Goal: Find specific page/section: Find specific page/section

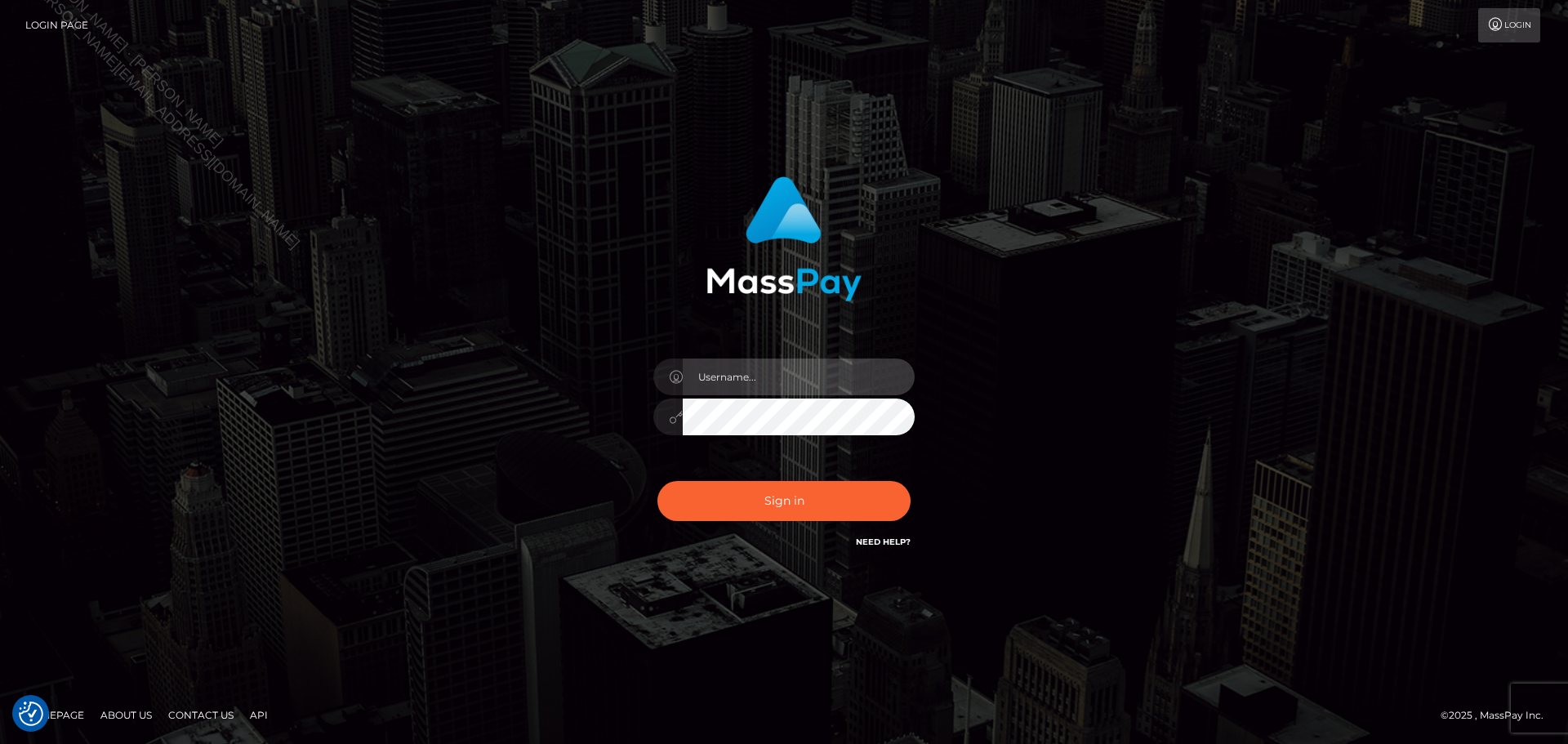
drag, startPoint x: 781, startPoint y: 374, endPoint x: 784, endPoint y: 393, distance: 19.2
click at [781, 374] on input "text" at bounding box center [798, 377] width 232 height 37
type input "[PERSON_NAME]"
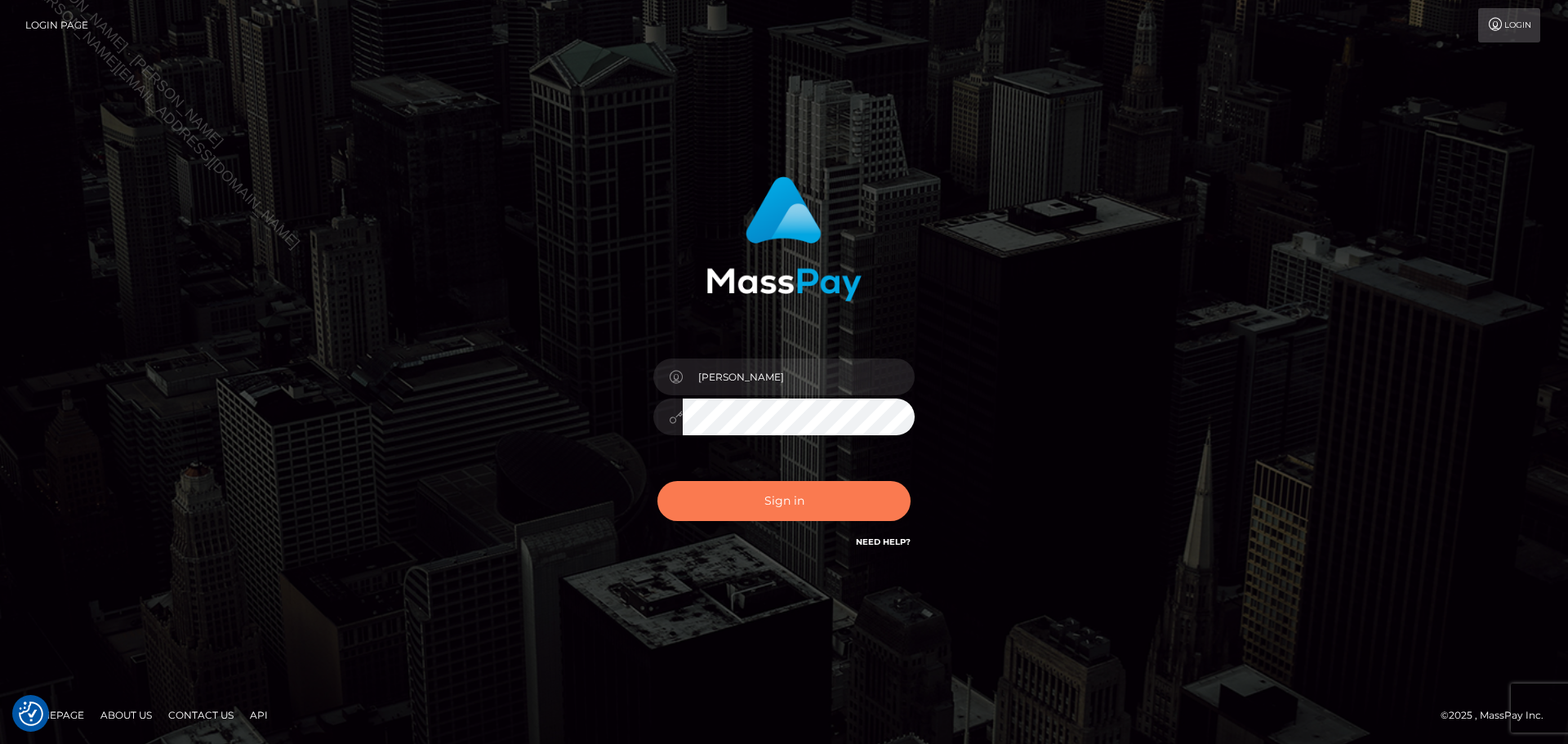
click at [802, 490] on button "Sign in" at bounding box center [784, 501] width 253 height 40
click at [801, 510] on div "0cAFcWeA43wklitcPJa7Q-YjMDGlrwvqkQ3rDKPgiwTqRzBVTz3dZST4iD1EbklXvEhc72uCcu8Mhr9…" at bounding box center [784, 507] width 286 height 73
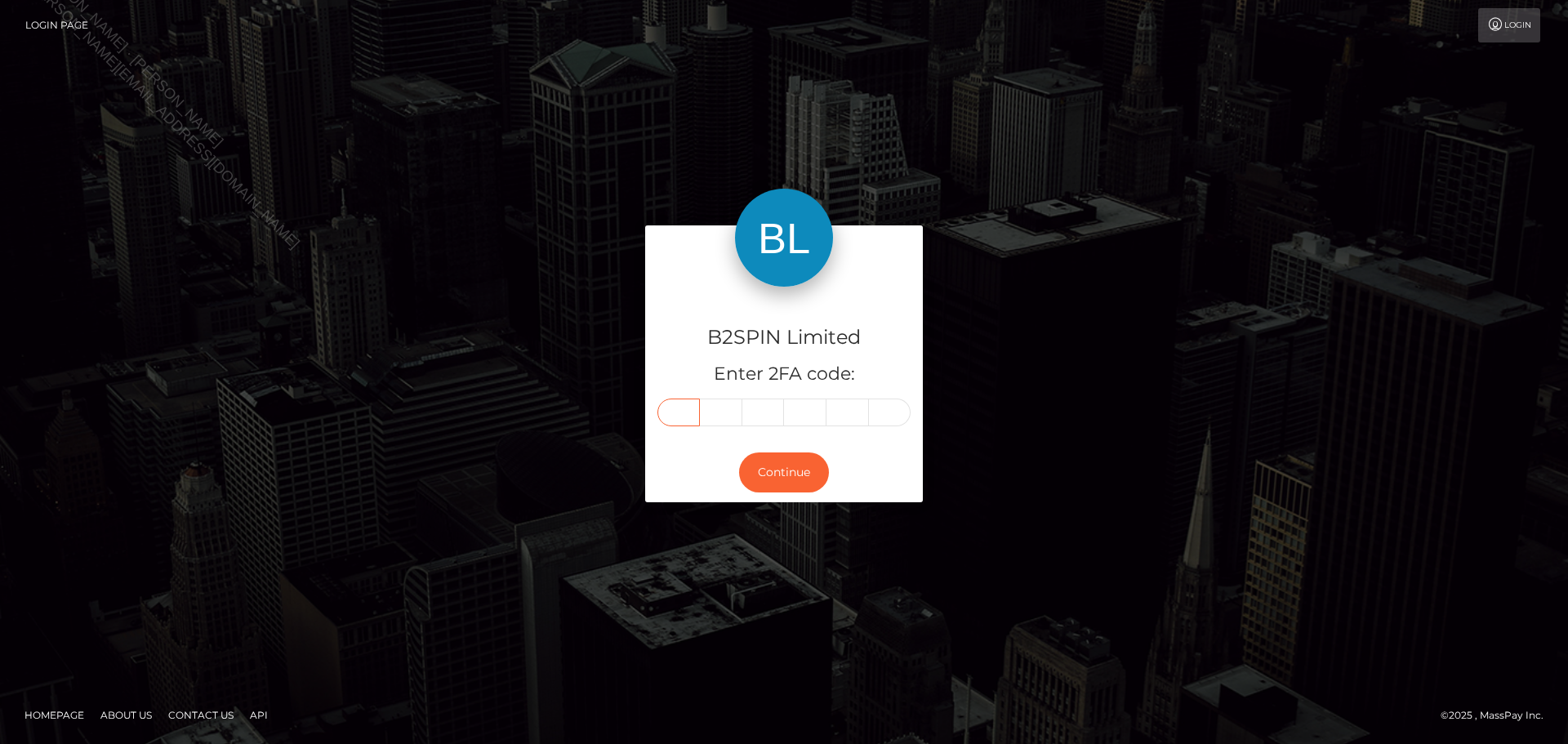
paste input "3"
type input "3"
type input "9"
type input "7"
type input "3"
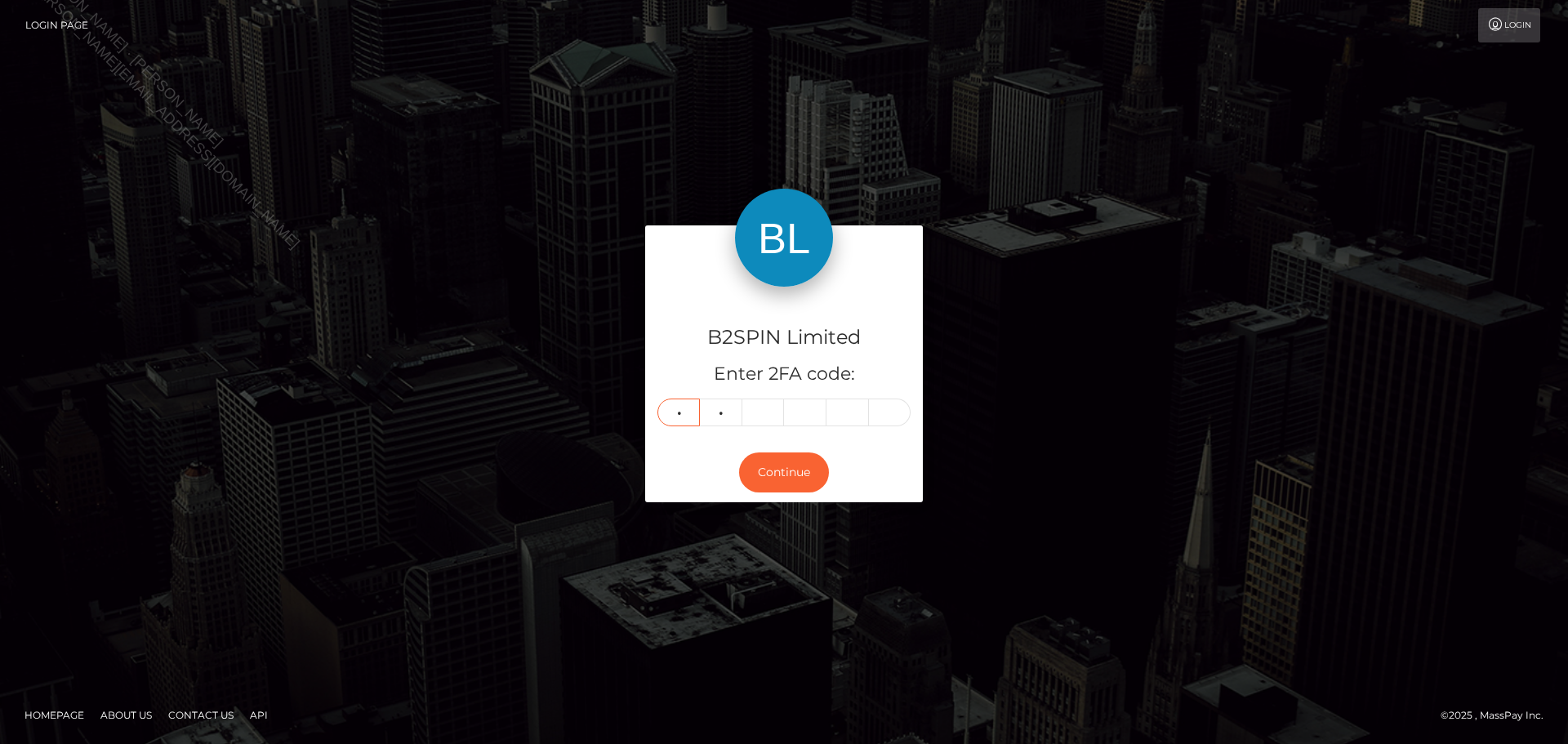
type input "8"
type input "4"
click at [772, 478] on button "Continue" at bounding box center [784, 472] width 90 height 40
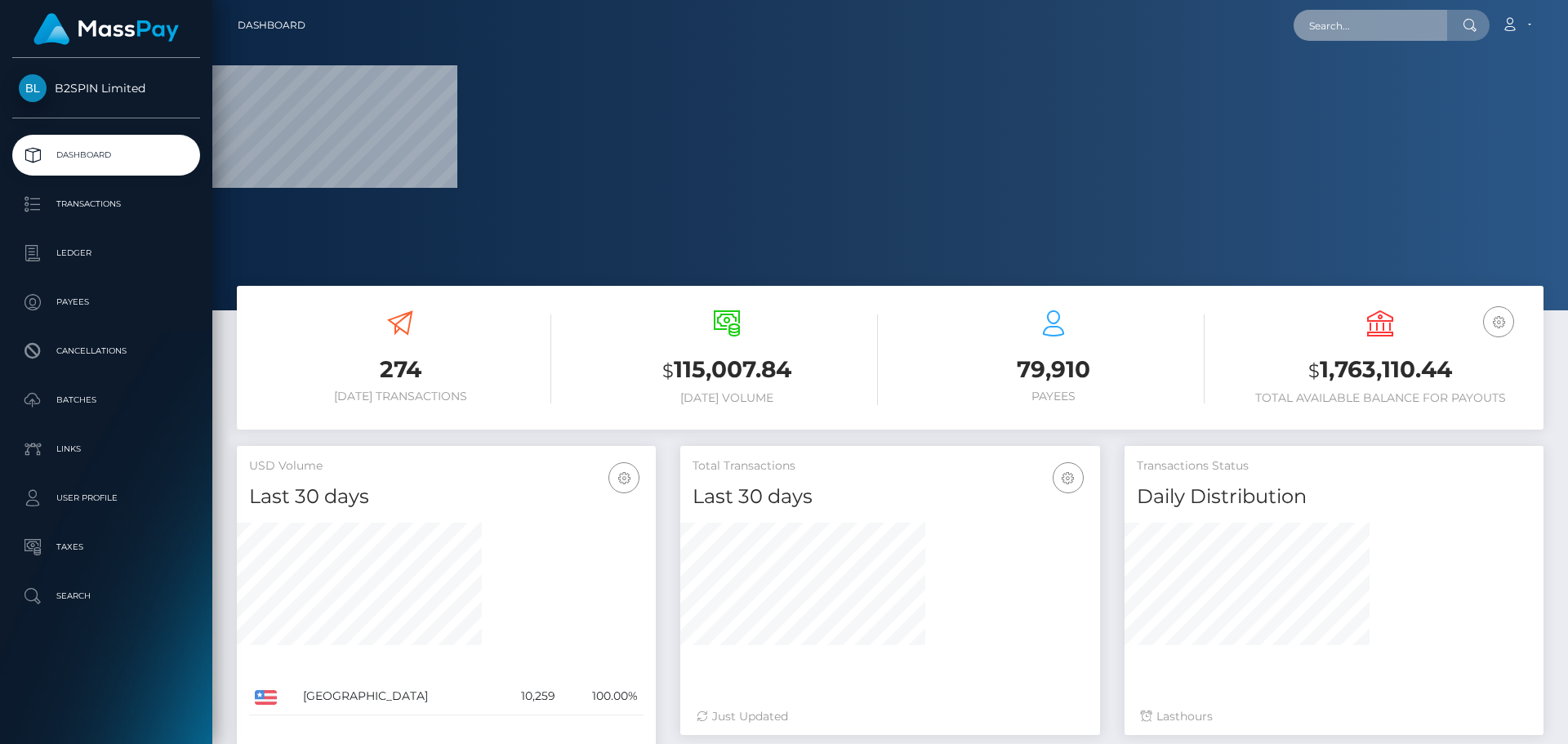
click at [1366, 30] on input "text" at bounding box center [1370, 26] width 153 height 31
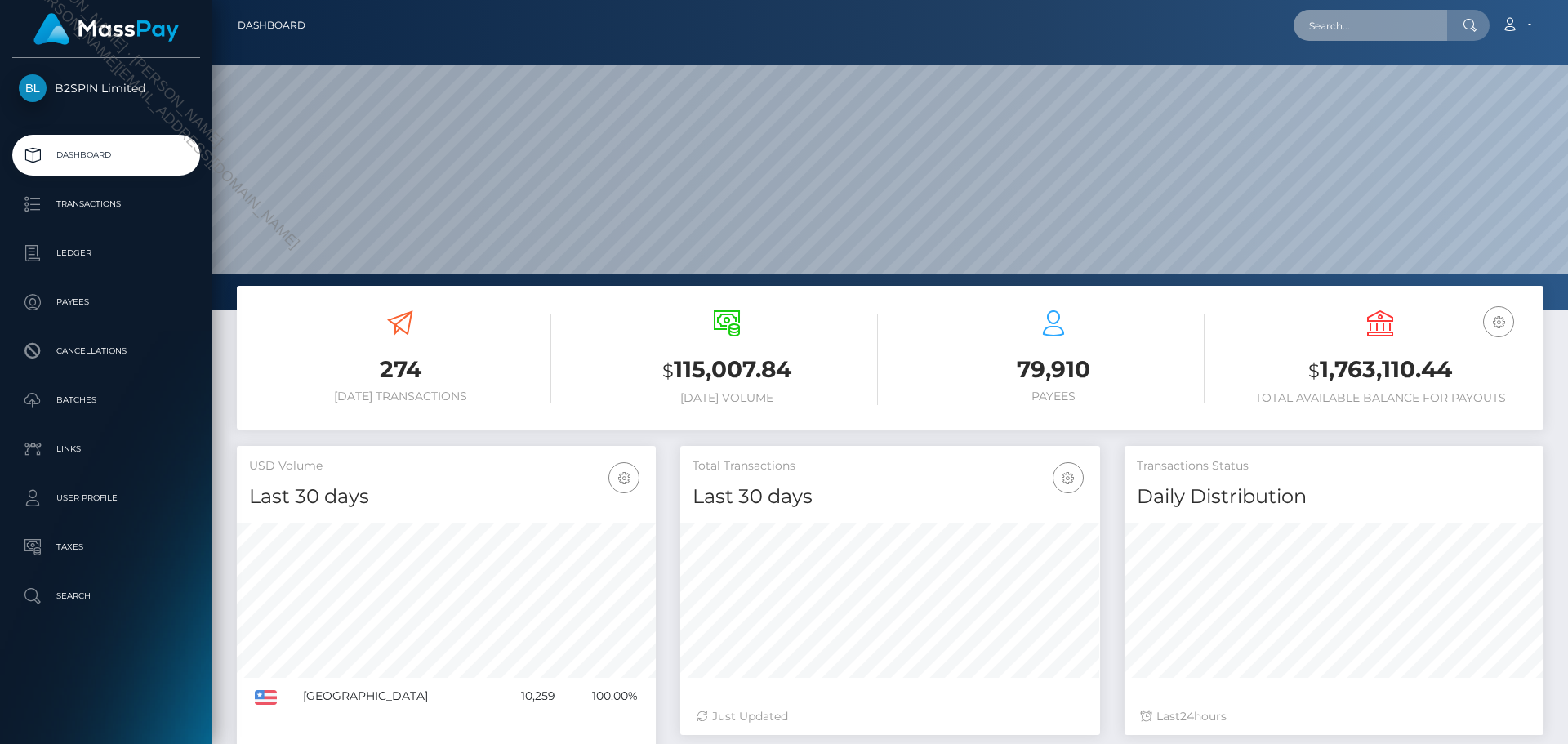
scroll to position [290, 419]
paste input "3455756"
click at [1378, 30] on input "3455756" at bounding box center [1370, 26] width 153 height 31
paste input "854178235"
type input "854178235"
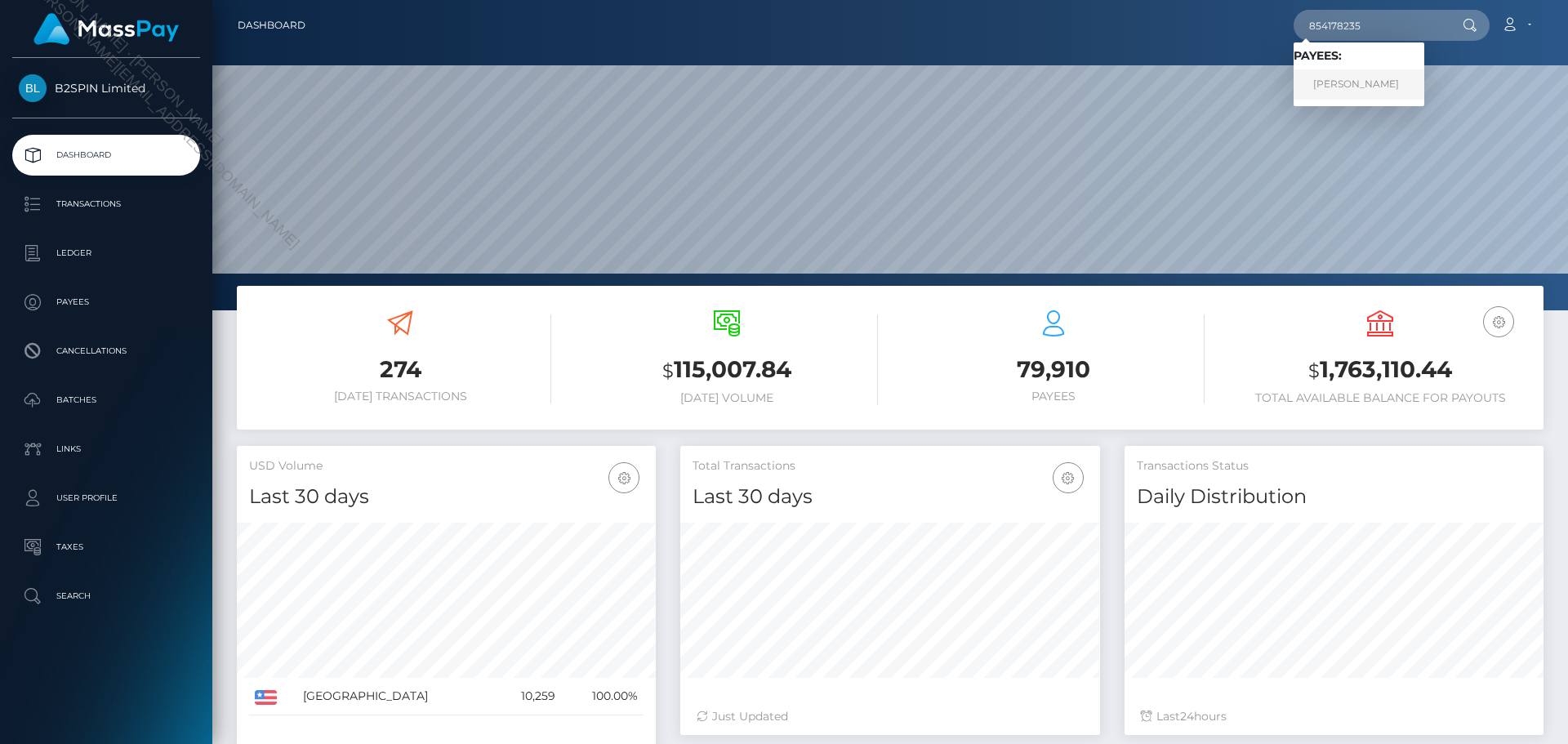
click at [1362, 79] on link "[PERSON_NAME]" at bounding box center [1358, 84] width 130 height 30
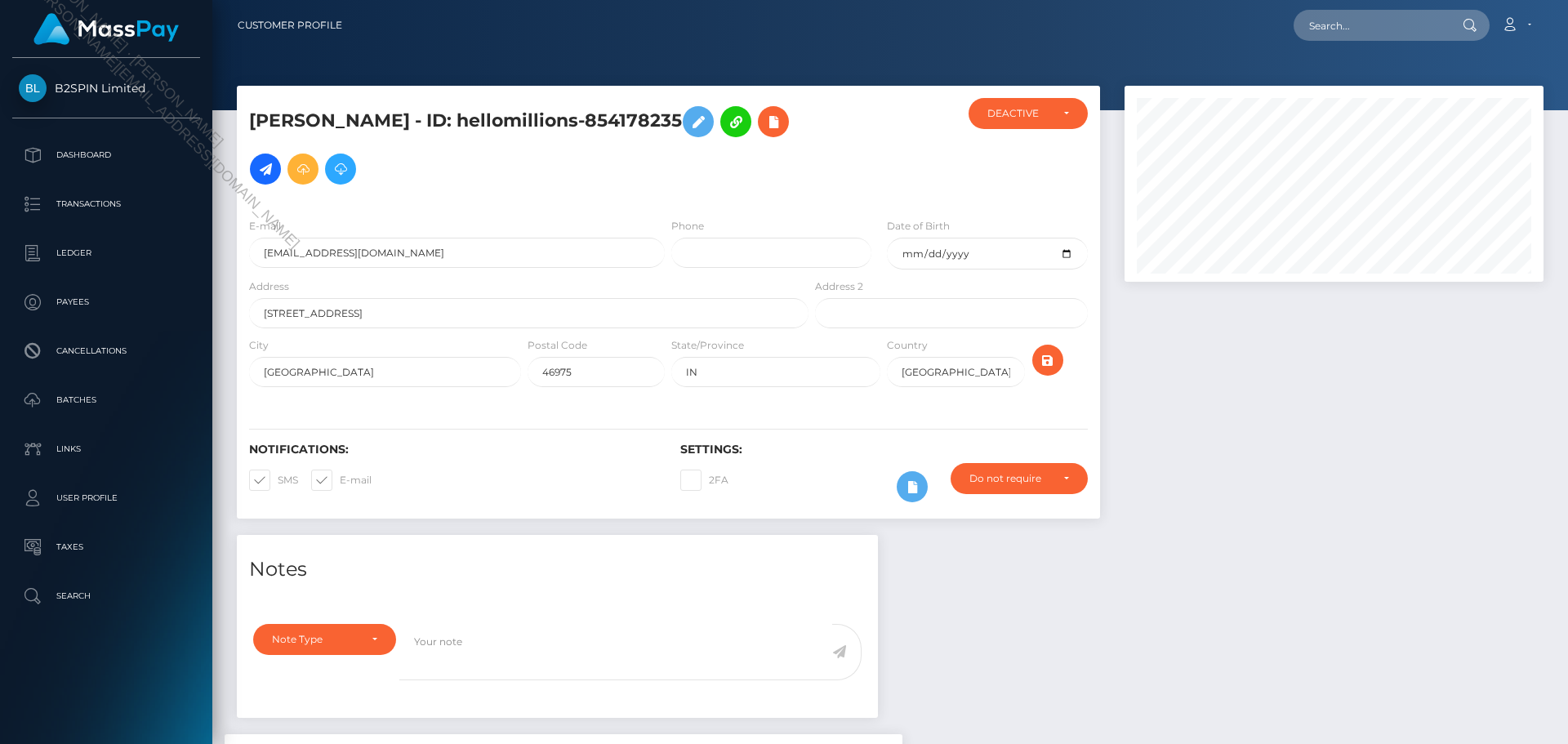
scroll to position [196, 419]
click at [1289, 405] on div at bounding box center [1334, 311] width 444 height 449
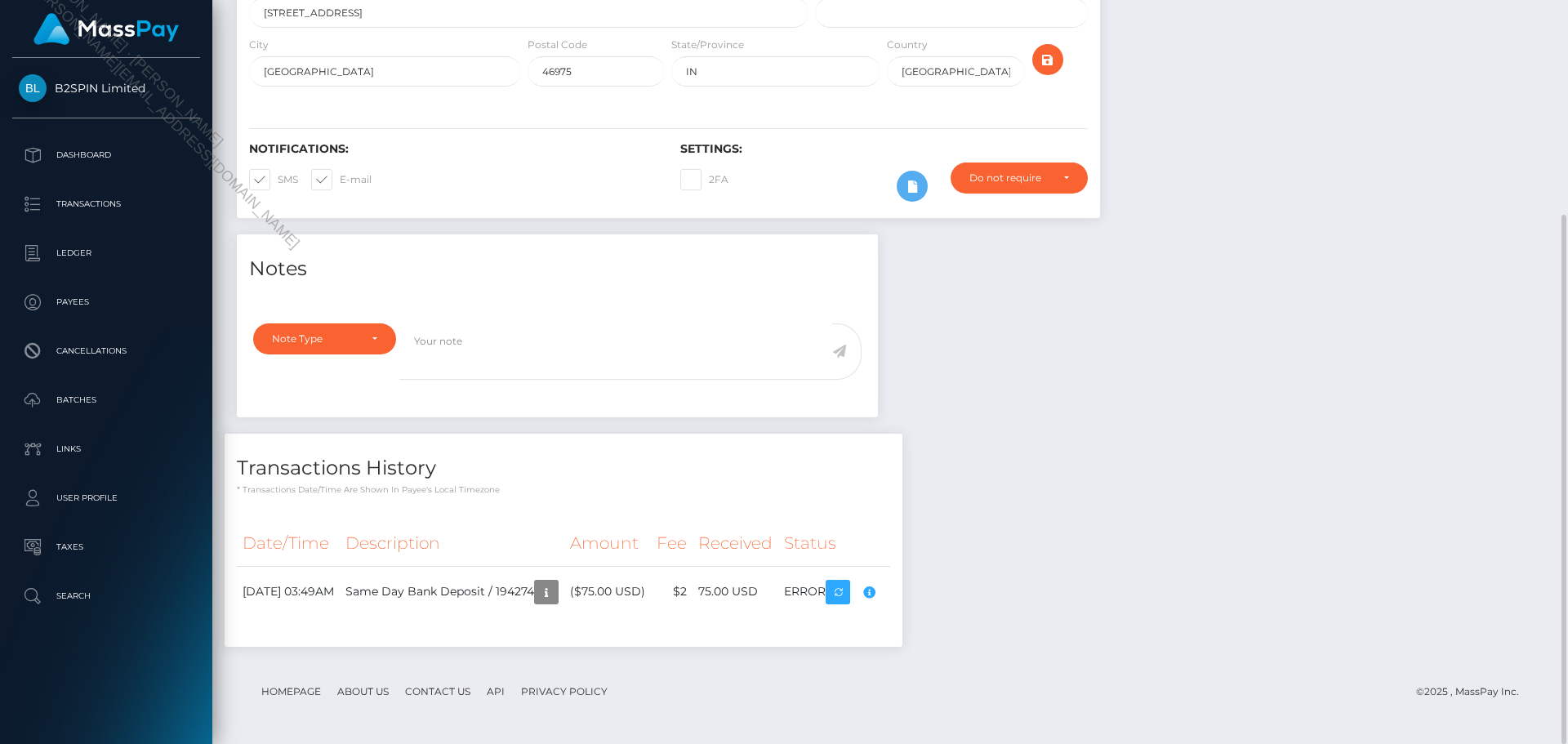
scroll to position [0, 0]
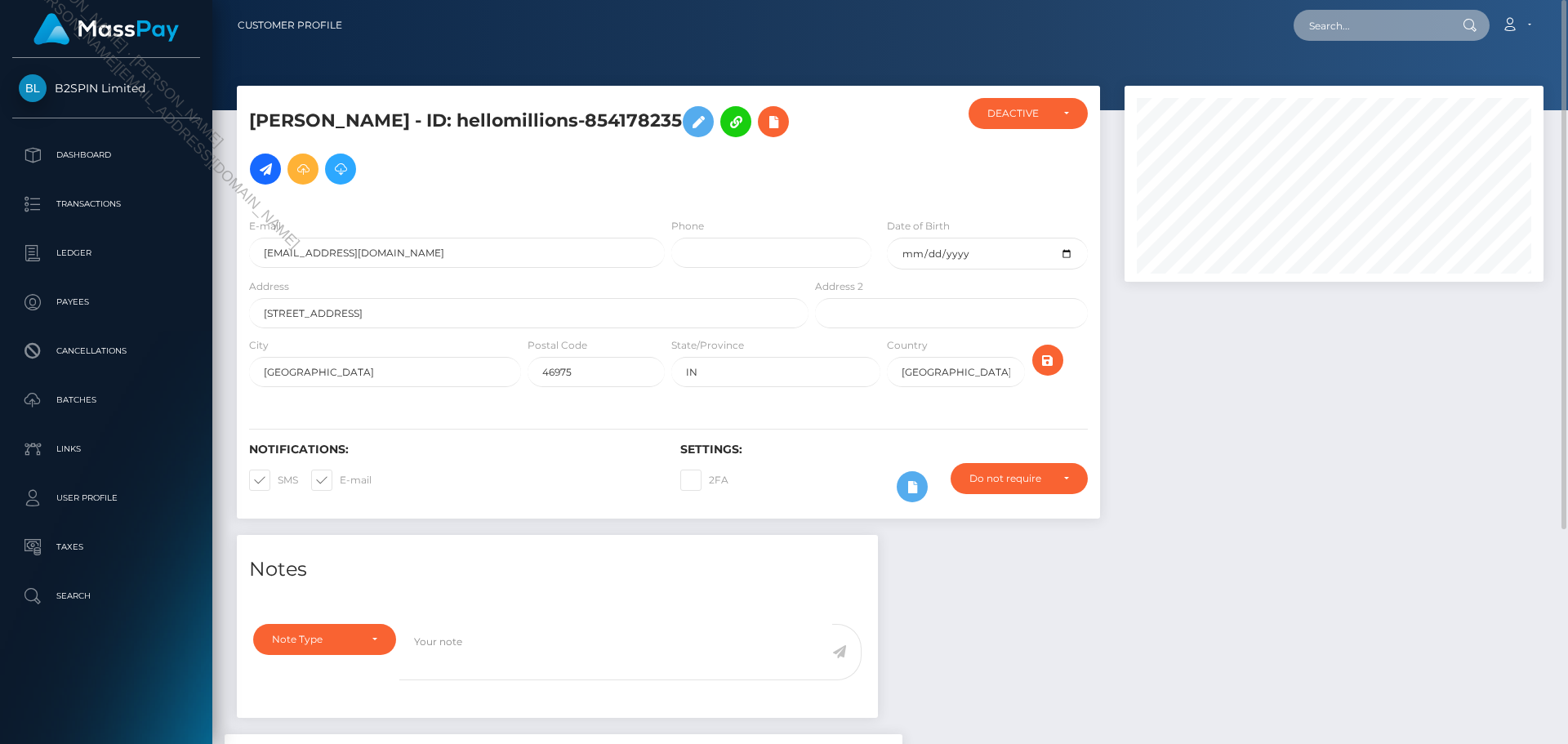
click at [1348, 30] on input "text" at bounding box center [1370, 26] width 153 height 31
paste input "a8b42694-0c71-47e2-ba30-37fdcafd6da5"
type input "a8b42694-0c71-47e2-ba30-37fdcafd6da5"
